Goal: Transaction & Acquisition: Purchase product/service

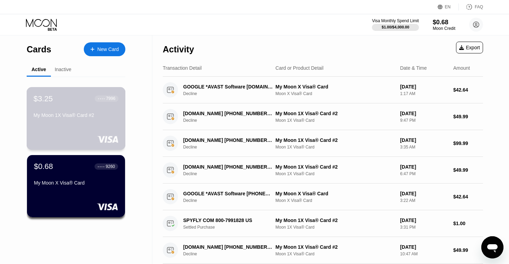
click at [68, 115] on div "My Moon 1X Visa® Card #2" at bounding box center [76, 115] width 85 height 6
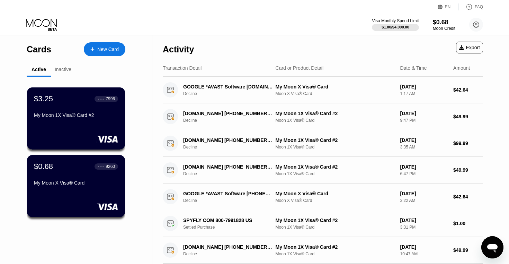
click at [94, 54] on div "New Card" at bounding box center [105, 49] width 42 height 14
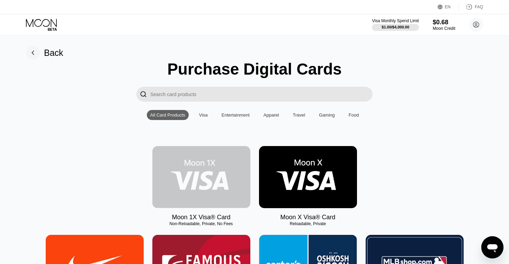
click at [192, 181] on img at bounding box center [201, 177] width 98 height 62
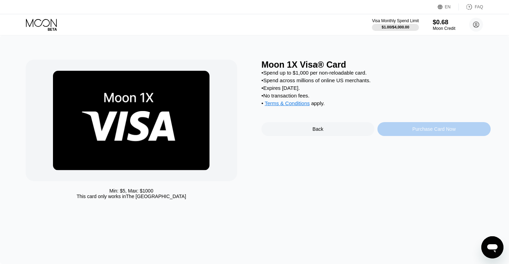
click at [414, 127] on div "Purchase Card Now" at bounding box center [434, 129] width 43 height 6
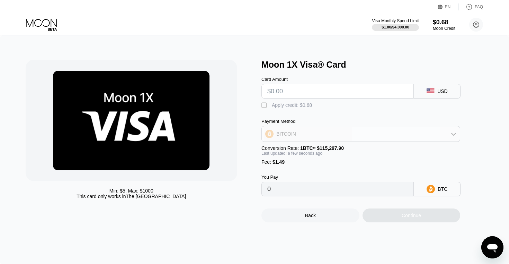
click at [391, 130] on div "BITCOIN" at bounding box center [361, 134] width 198 height 14
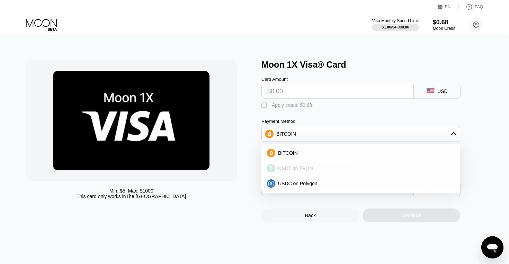
click at [307, 169] on span "USDT on TRON" at bounding box center [295, 168] width 35 height 6
type input "0.00"
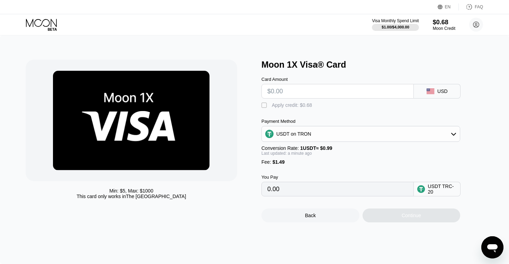
click at [283, 91] on input "text" at bounding box center [337, 91] width 141 height 14
click at [281, 89] on input "text" at bounding box center [337, 91] width 141 height 14
type input "$1"
type input "2.52"
type input "$15"
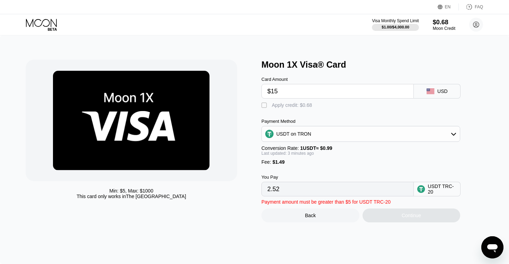
type input "16.66"
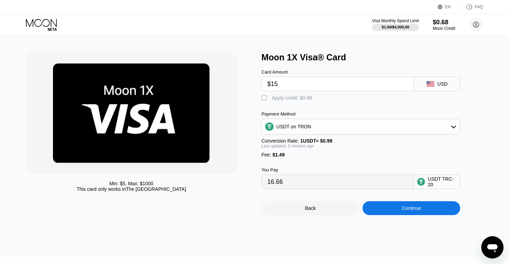
scroll to position [5, 0]
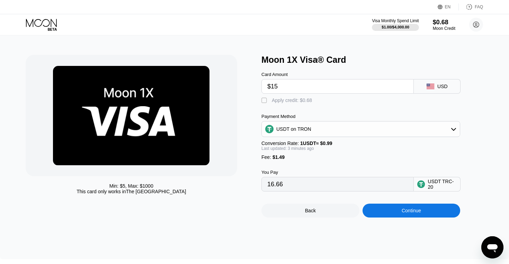
type input "$15"
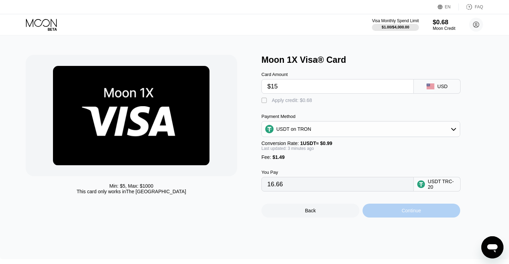
click at [386, 212] on div "Continue" at bounding box center [412, 210] width 98 height 14
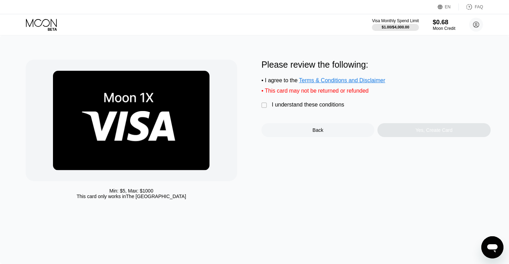
click at [264, 105] on div "" at bounding box center [265, 105] width 7 height 7
click at [405, 137] on div "Yes, Create Card" at bounding box center [434, 130] width 113 height 14
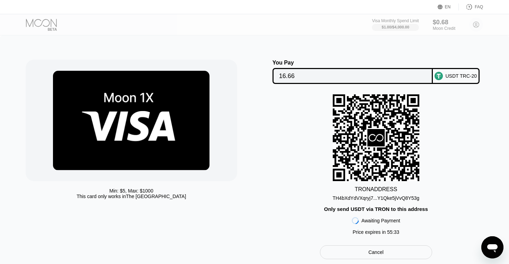
scroll to position [1, 0]
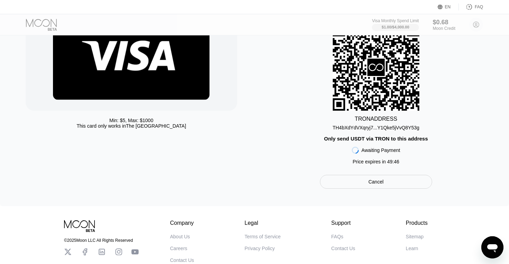
scroll to position [76, 0]
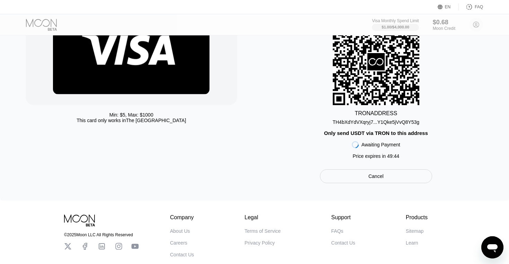
click at [388, 121] on div "TH4bXdYdVXqryj7...Y1Qke5jVvQ8Y53g" at bounding box center [376, 122] width 87 height 6
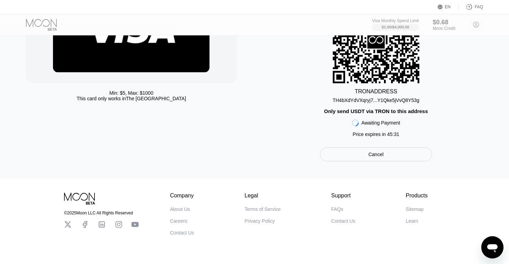
scroll to position [101, 0]
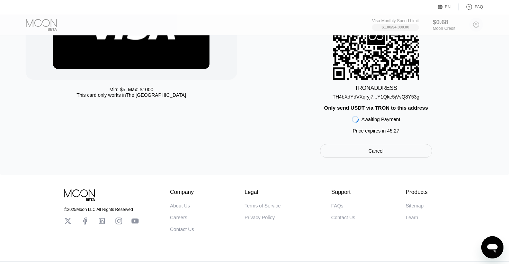
click at [281, 126] on div "TRON ADDRESS TH4bXdYdVXqryj7...Y1Qke5jVvQ8Y53g Only send USDT via TRON to this …" at bounding box center [376, 65] width 229 height 144
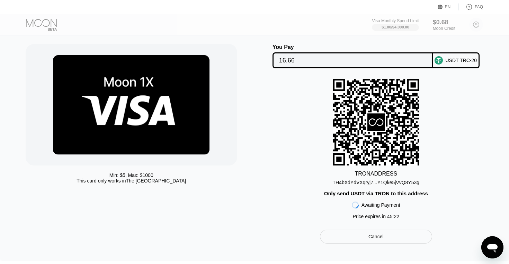
scroll to position [18, 0]
